Goal: Task Accomplishment & Management: Use online tool/utility

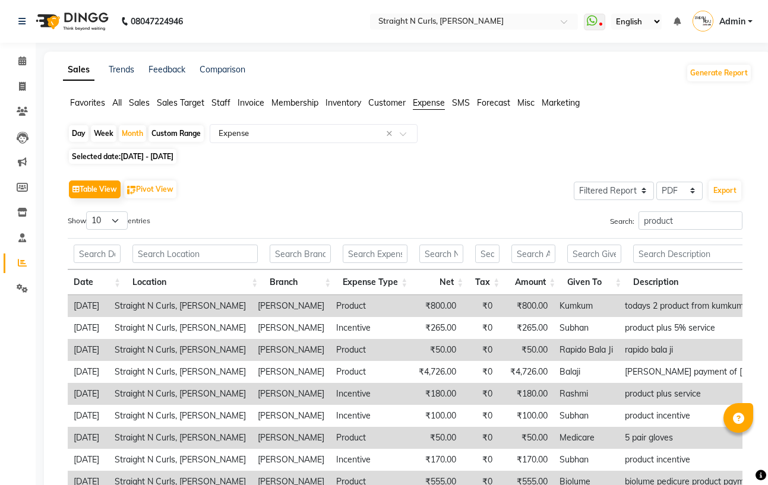
select select "filtered_report"
select select "pdf"
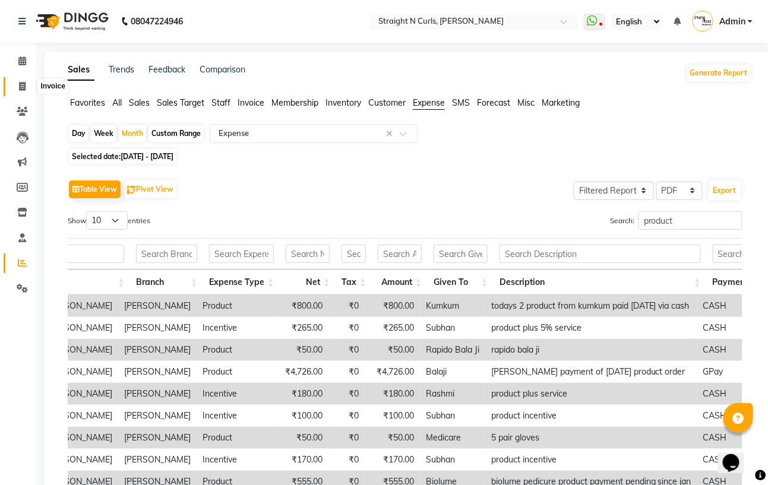
click at [17, 81] on span at bounding box center [22, 87] width 21 height 14
select select "service"
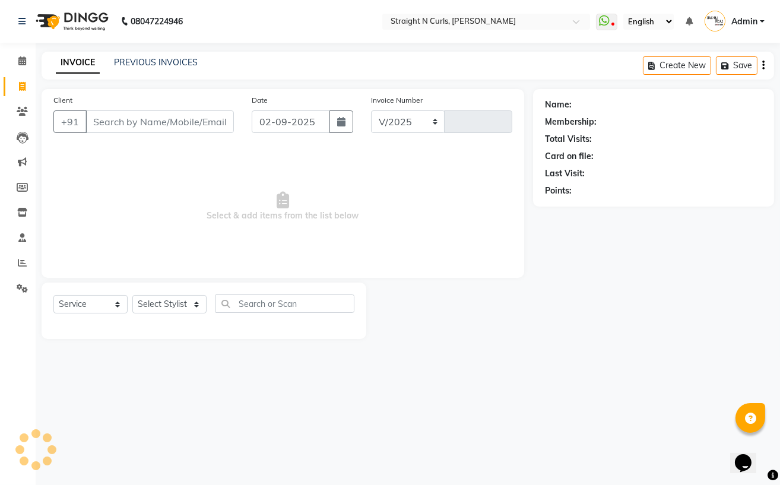
select select "7039"
type input "1012"
click at [183, 304] on select "Select Stylist" at bounding box center [169, 304] width 74 height 18
click at [180, 303] on select "Select Stylist" at bounding box center [169, 304] width 74 height 18
click at [147, 304] on select "Select Stylist [PERSON_NAME] [PERSON_NAME] [PERSON_NAME] [PERSON_NAME] [PERSON_…" at bounding box center [169, 304] width 74 height 18
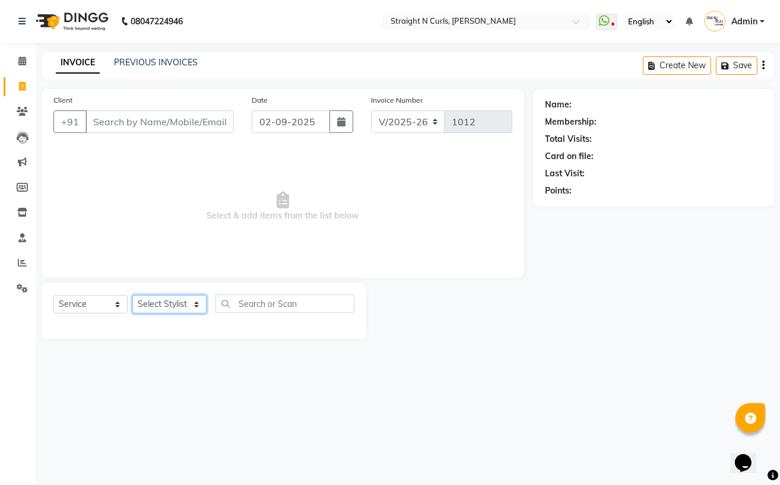
select select "59895"
click at [132, 296] on select "Select Stylist [PERSON_NAME] [PERSON_NAME] [PERSON_NAME] [PERSON_NAME] [PERSON_…" at bounding box center [169, 304] width 74 height 18
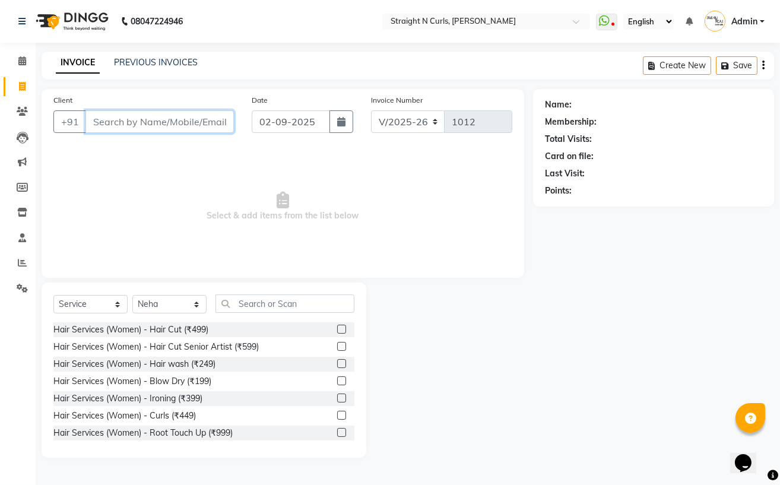
click at [144, 124] on input "Client" at bounding box center [159, 121] width 148 height 23
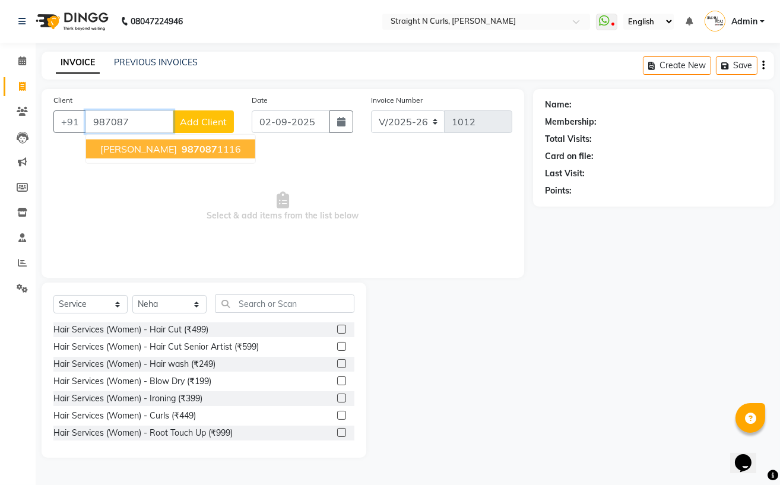
click at [211, 143] on ngb-highlight "987087 1116" at bounding box center [210, 149] width 62 height 12
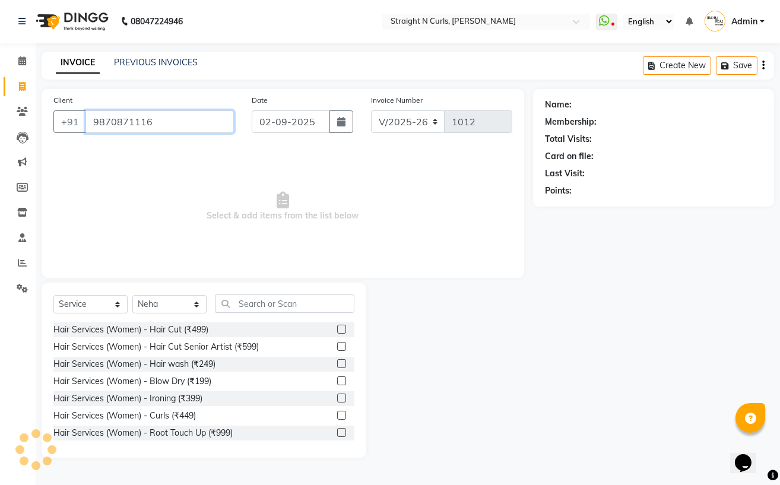
type input "9870871116"
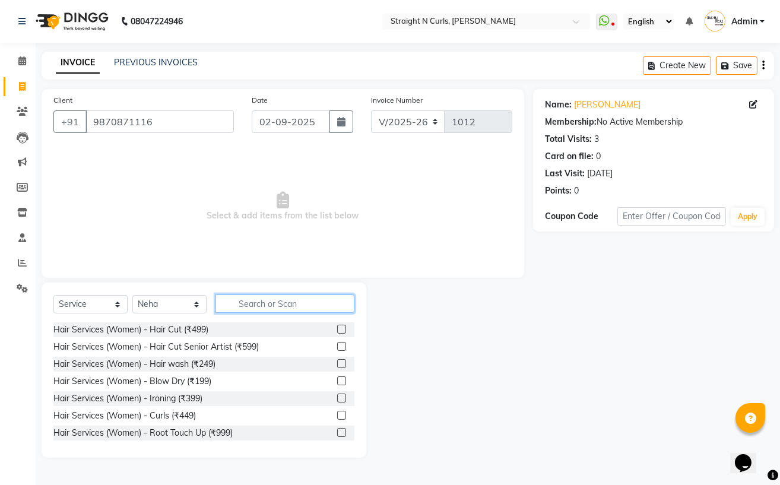
click at [268, 309] on input "text" at bounding box center [284, 303] width 139 height 18
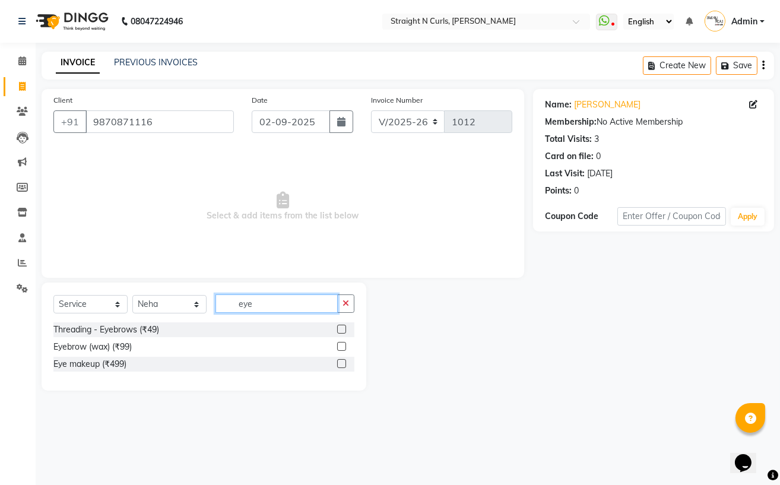
type input "eye"
click at [344, 328] on label at bounding box center [341, 329] width 9 height 9
click at [344, 328] on input "checkbox" at bounding box center [341, 330] width 8 height 8
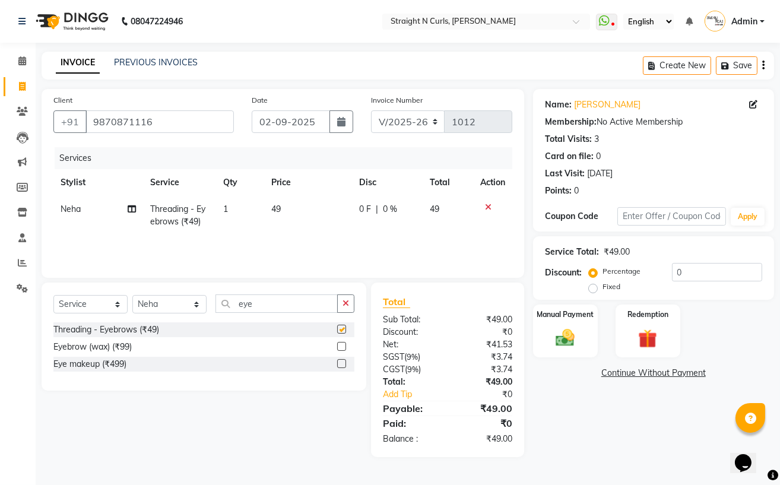
checkbox input "false"
click at [280, 208] on span "49" at bounding box center [275, 209] width 9 height 11
select select "59895"
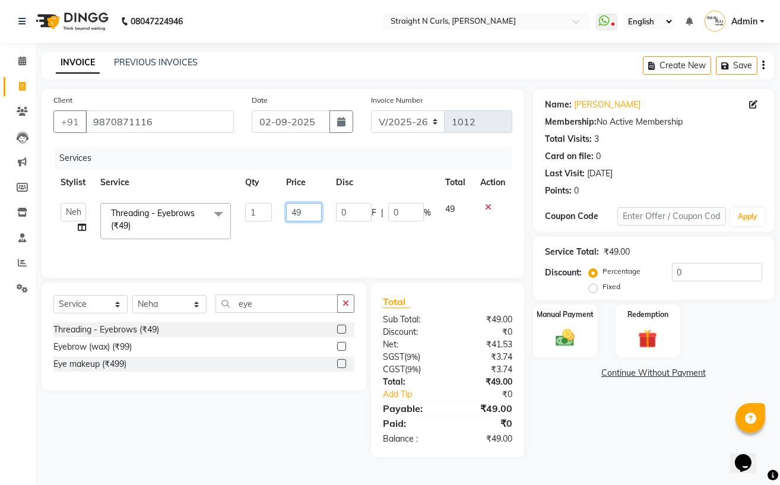
click at [313, 210] on input "49" at bounding box center [304, 212] width 36 height 18
type input "4"
type input "50"
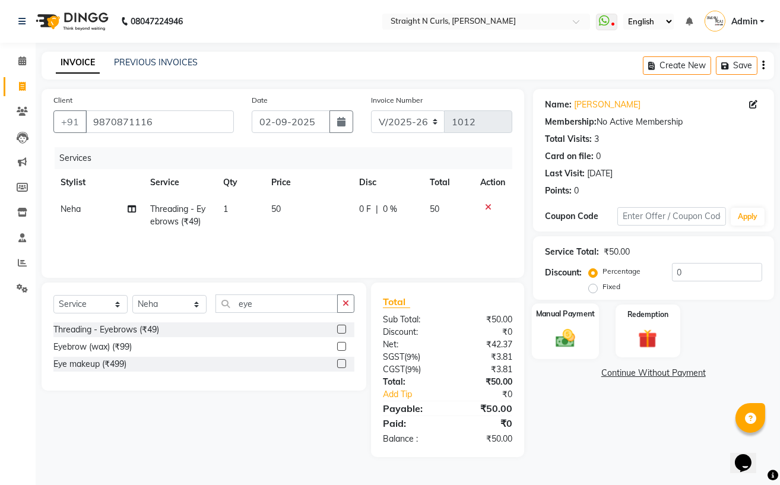
click at [571, 334] on img at bounding box center [565, 338] width 32 height 23
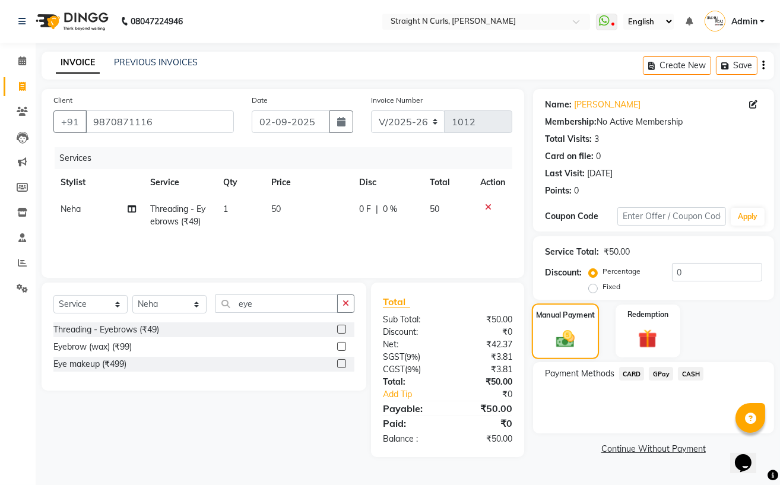
click at [571, 334] on img at bounding box center [565, 338] width 30 height 21
click at [665, 375] on span "GPay" at bounding box center [661, 374] width 24 height 14
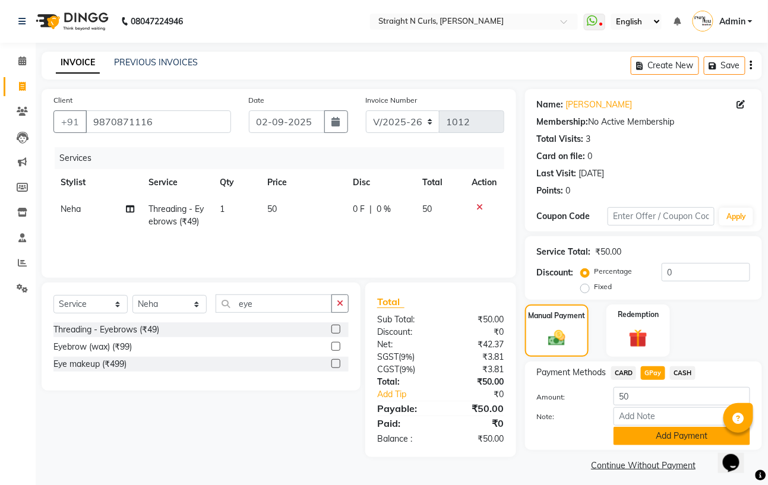
click at [654, 439] on button "Add Payment" at bounding box center [681, 436] width 137 height 18
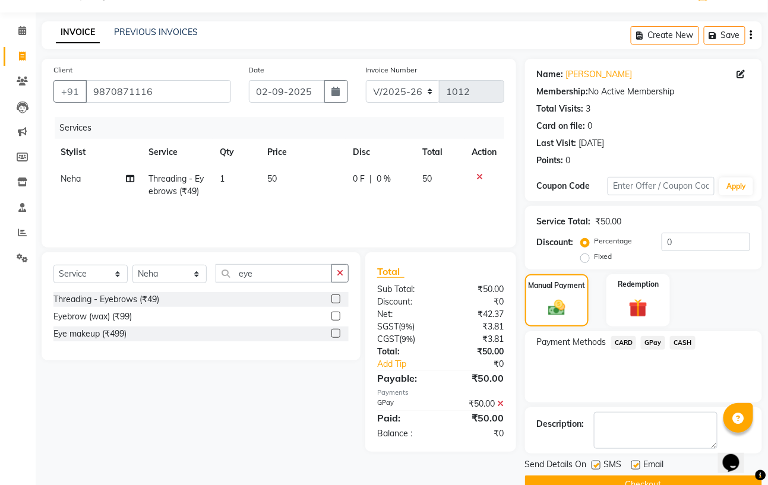
scroll to position [57, 0]
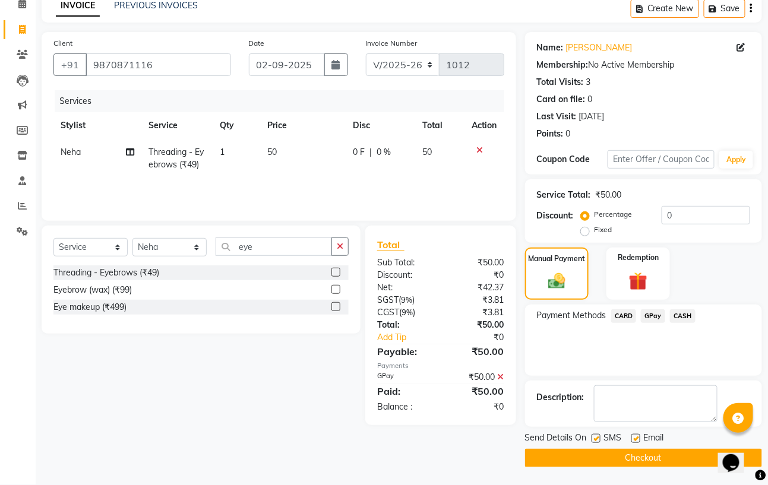
click at [623, 461] on button "Checkout" at bounding box center [643, 458] width 237 height 18
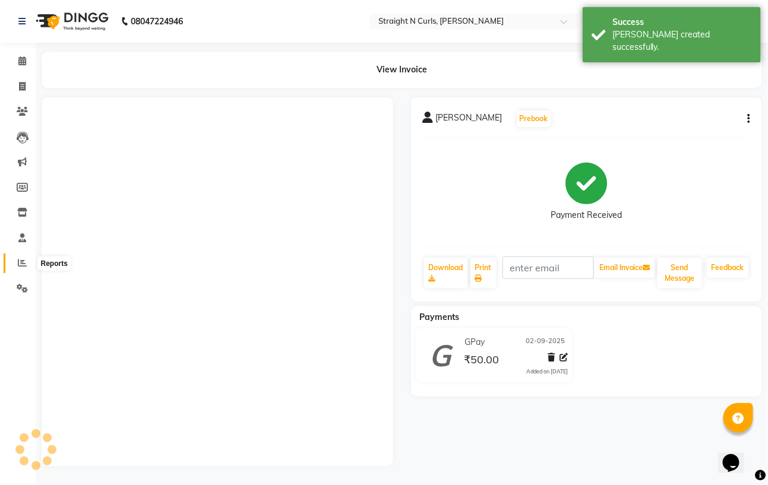
click at [19, 264] on icon at bounding box center [22, 262] width 9 height 9
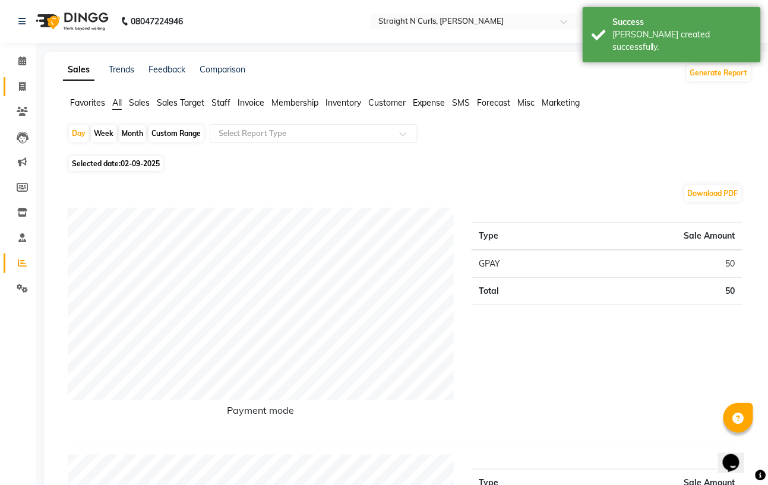
click at [26, 83] on span at bounding box center [22, 87] width 21 height 14
select select "service"
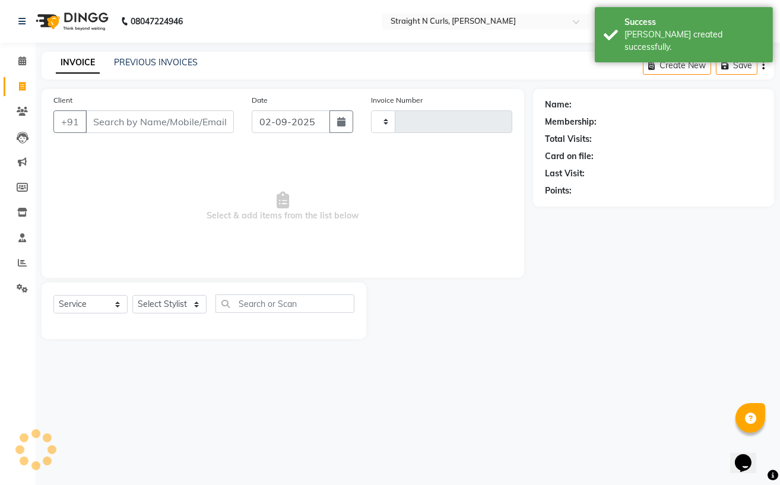
type input "1013"
select select "7039"
